Goal: Navigation & Orientation: Find specific page/section

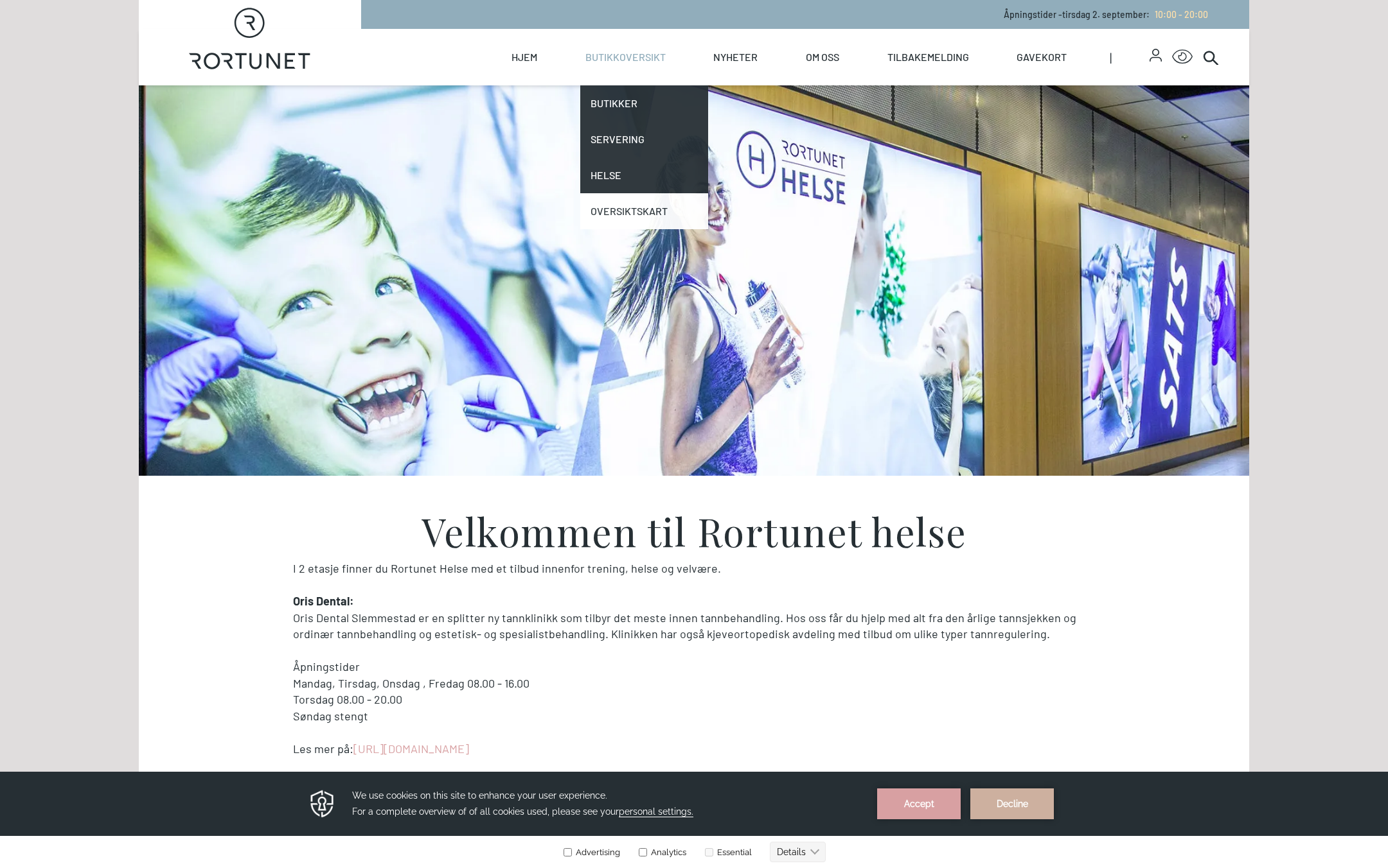
click at [623, 207] on link "Oversiktskart" at bounding box center [645, 211] width 129 height 36
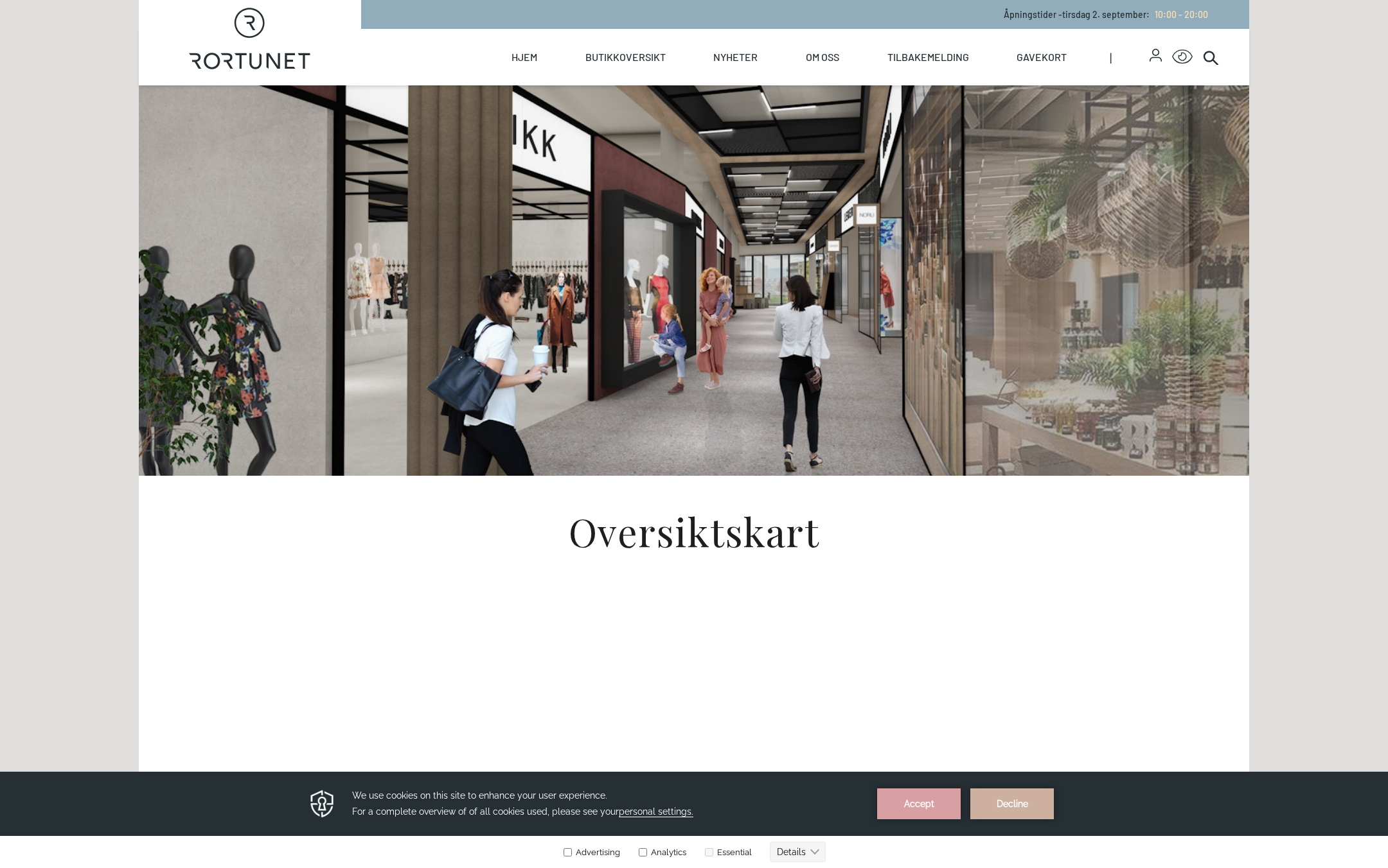
scroll to position [321, 0]
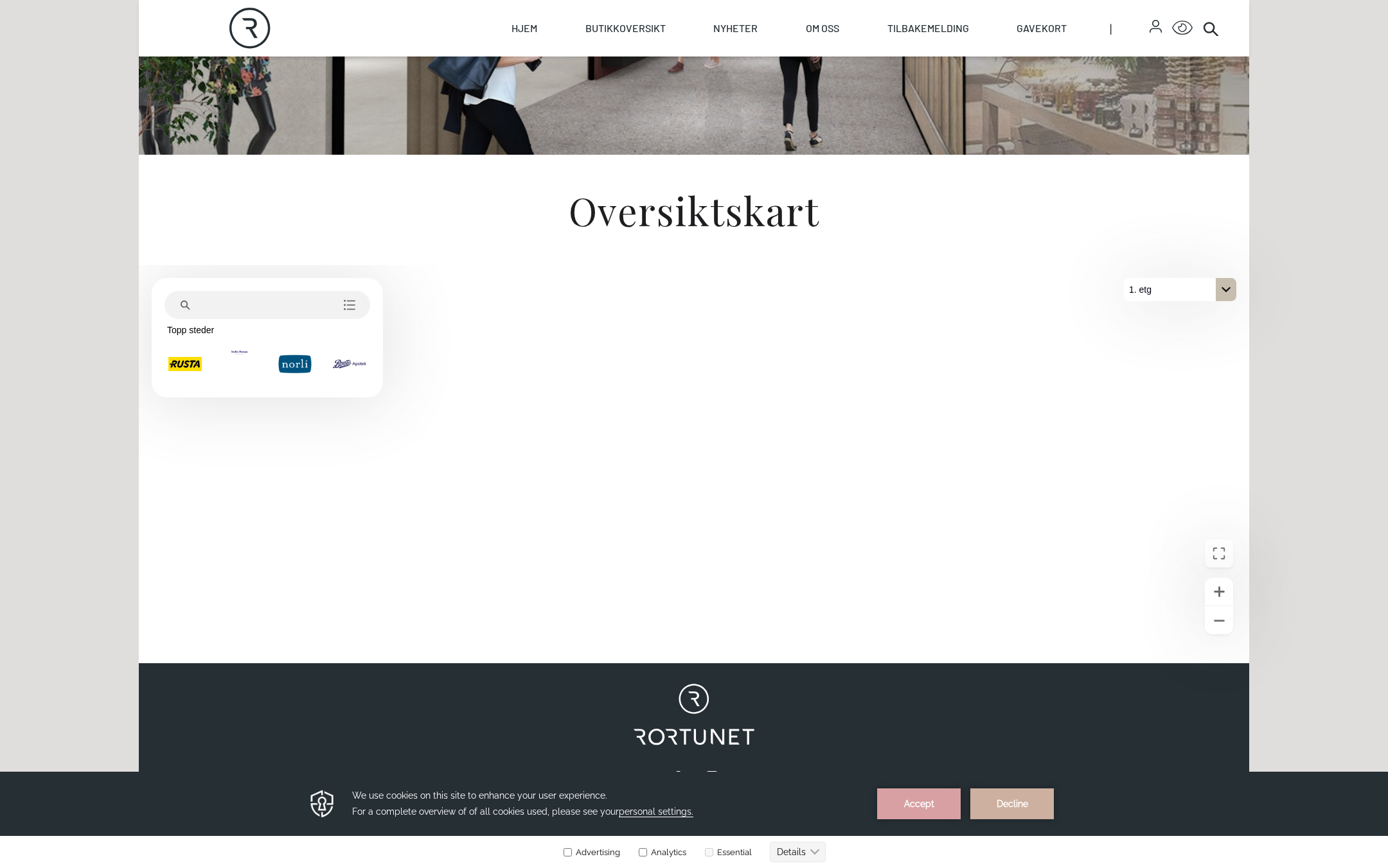
click at [1231, 286] on div "På 1. etg. Klikk for å velge en annen etasje." at bounding box center [1225, 289] width 20 height 23
click at [1181, 312] on button "2. etg" at bounding box center [1180, 312] width 113 height 23
click at [1223, 294] on icon "På 2. etg. Klikk for å velge en annen etasje." at bounding box center [1226, 289] width 10 height 10
click at [1168, 338] on button "1. etg" at bounding box center [1180, 335] width 113 height 23
click at [665, 161] on div "Oversiktskart" at bounding box center [694, 208] width 1110 height 886
